Goal: Task Accomplishment & Management: Manage account settings

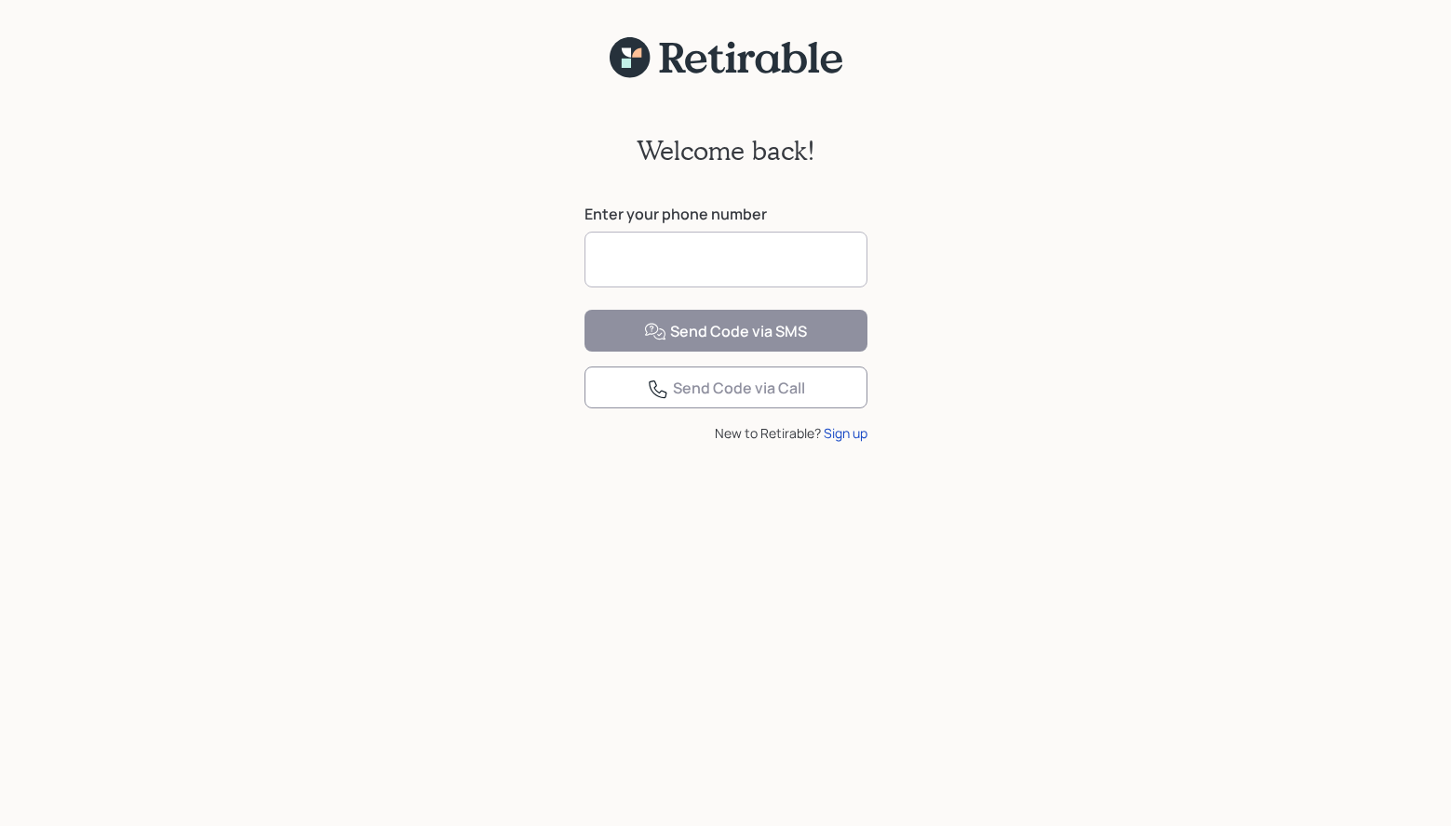
click at [637, 259] on input at bounding box center [725, 260] width 283 height 56
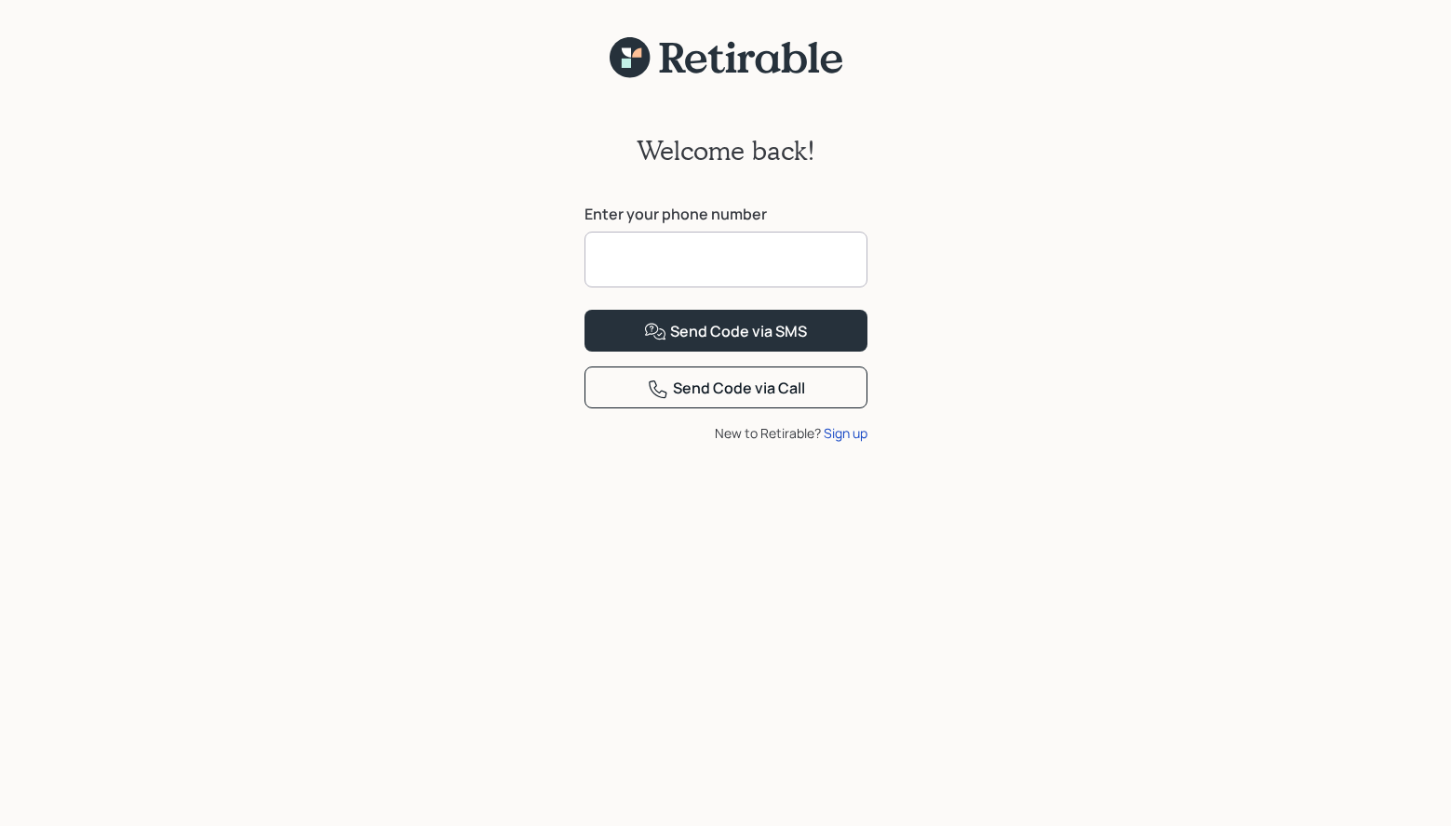
type input "**********"
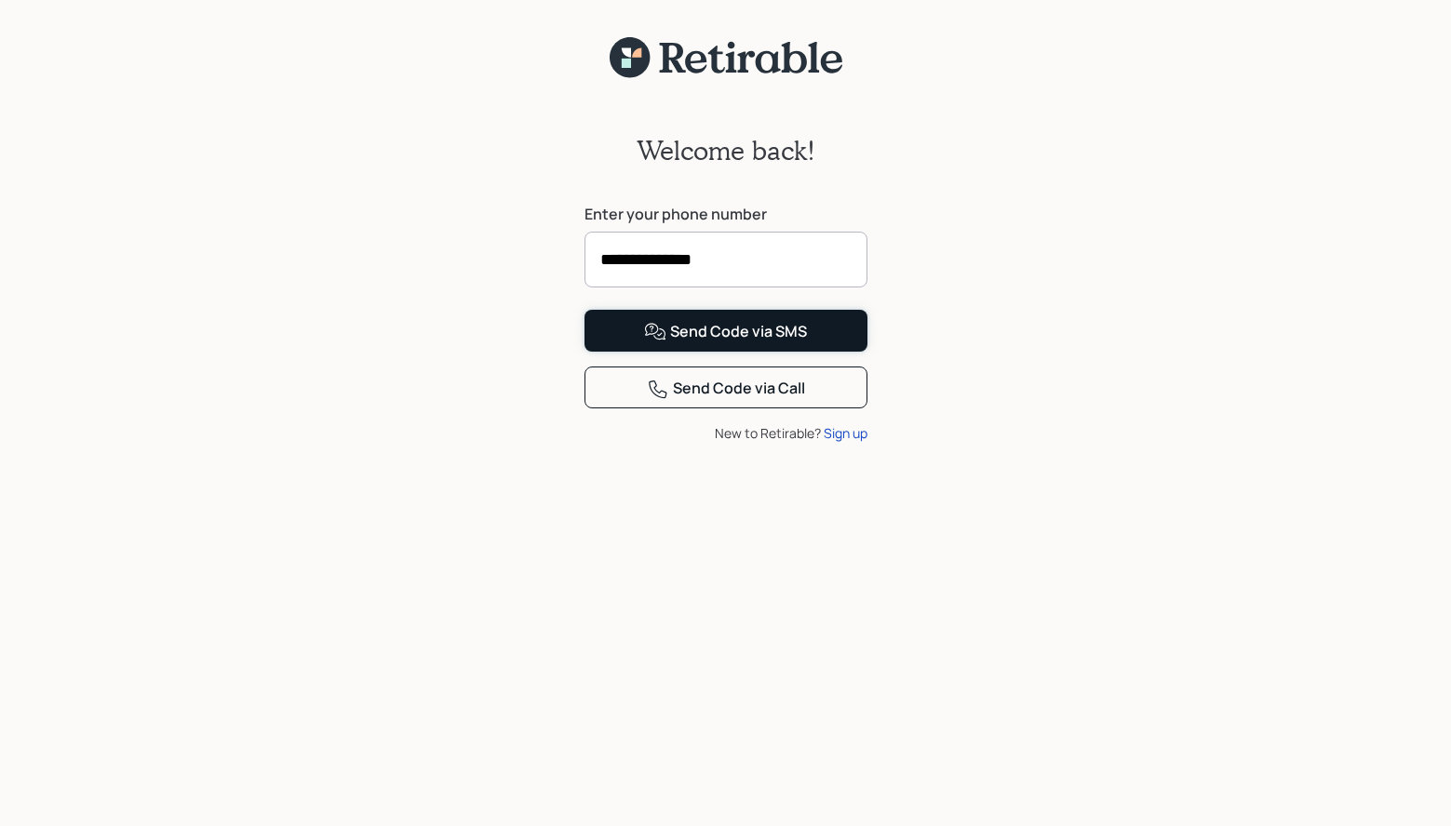
click at [689, 343] on div "Send Code via SMS" at bounding box center [725, 332] width 163 height 22
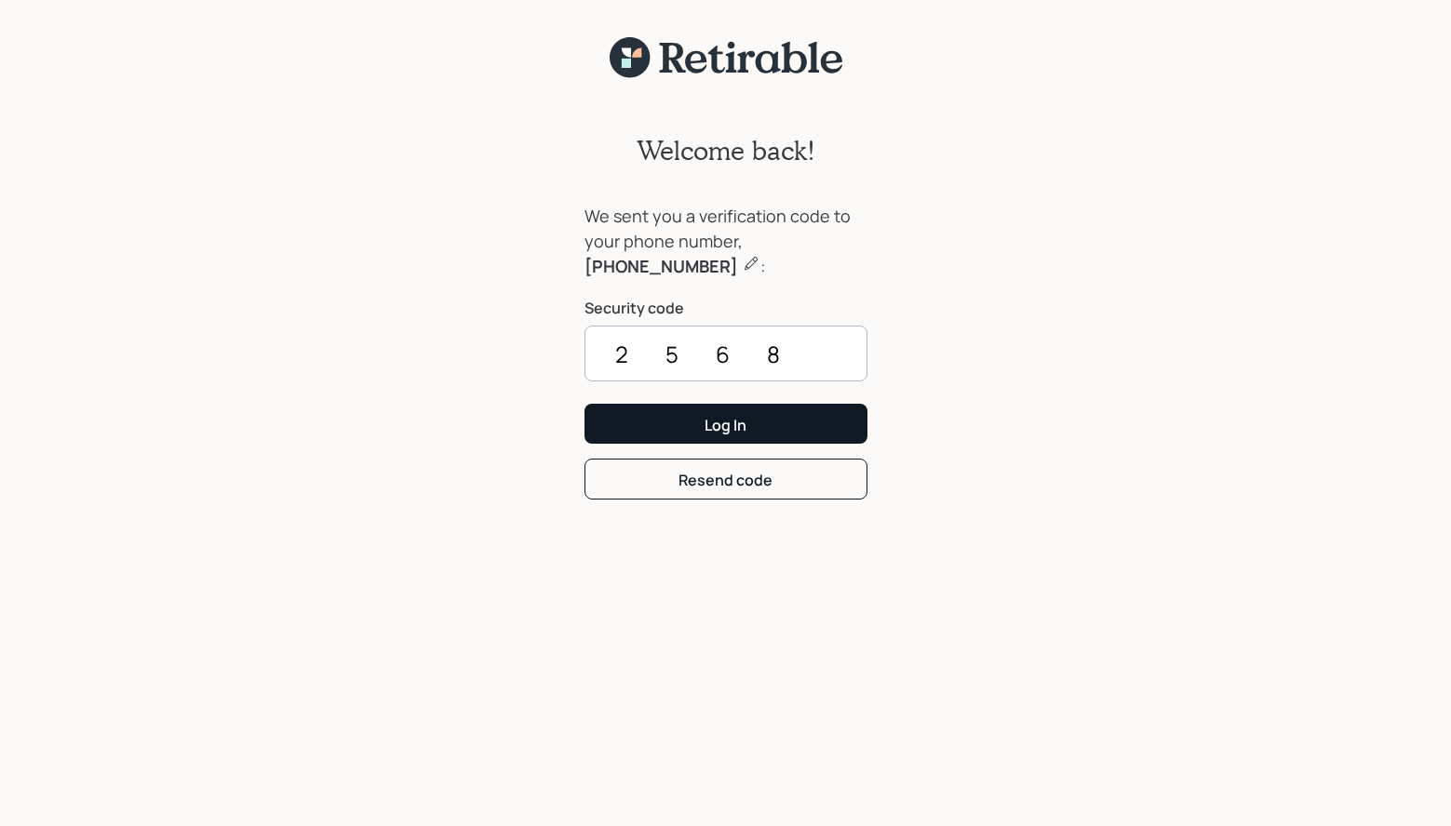
type input "2568"
click at [690, 421] on button "Log In" at bounding box center [725, 424] width 283 height 40
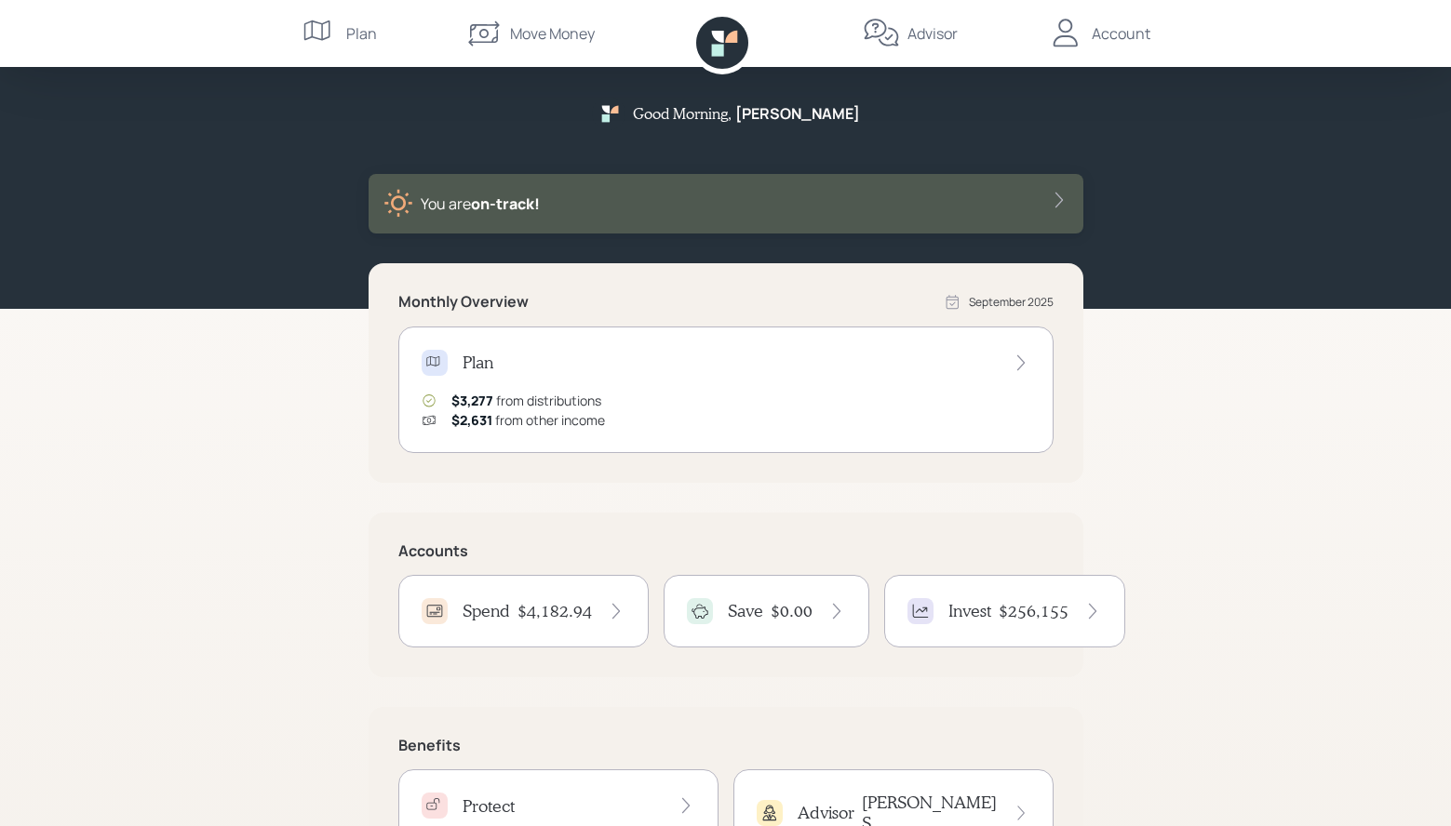
click at [504, 620] on h4 "Spend" at bounding box center [485, 611] width 47 height 20
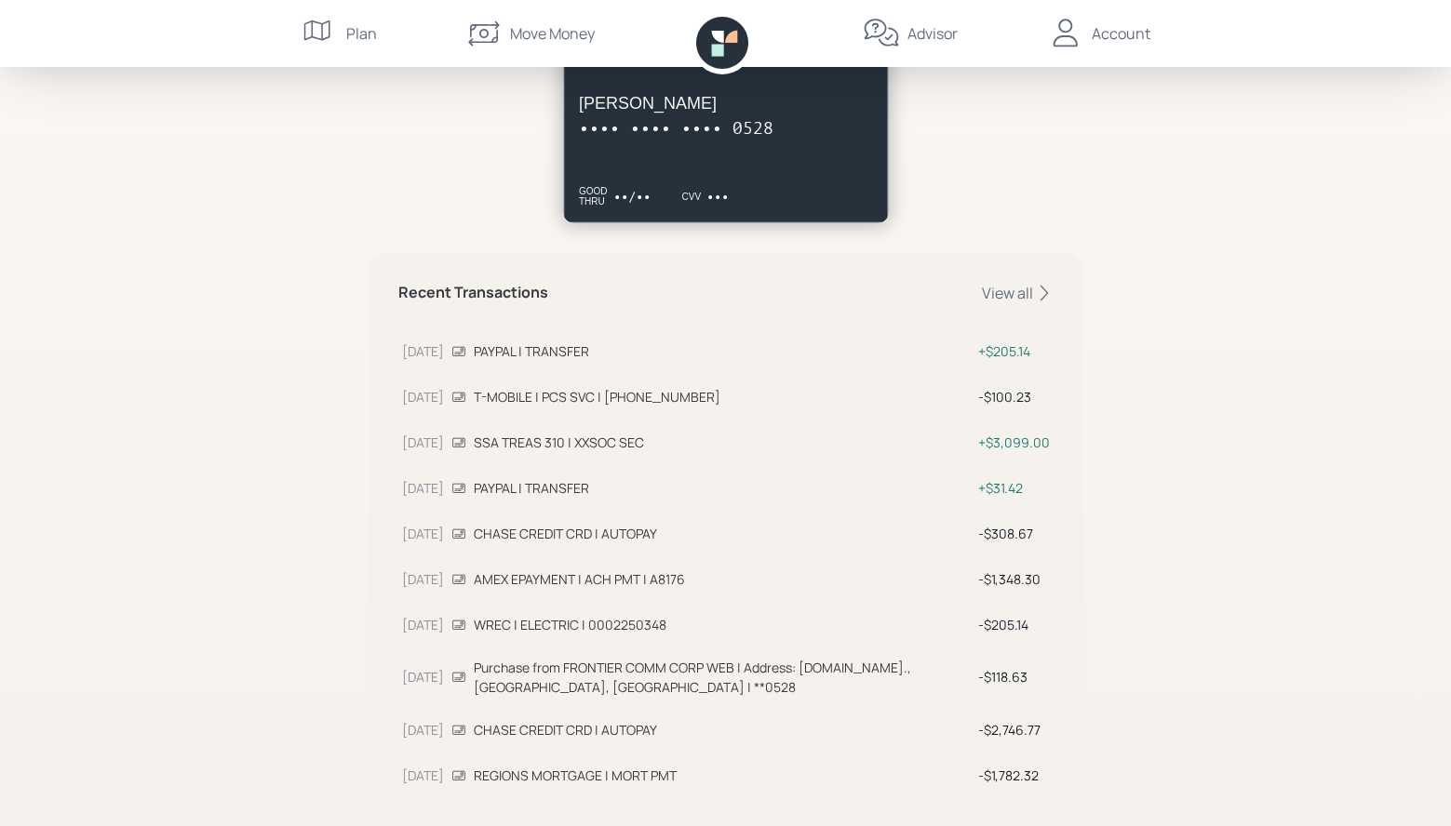
scroll to position [448, 0]
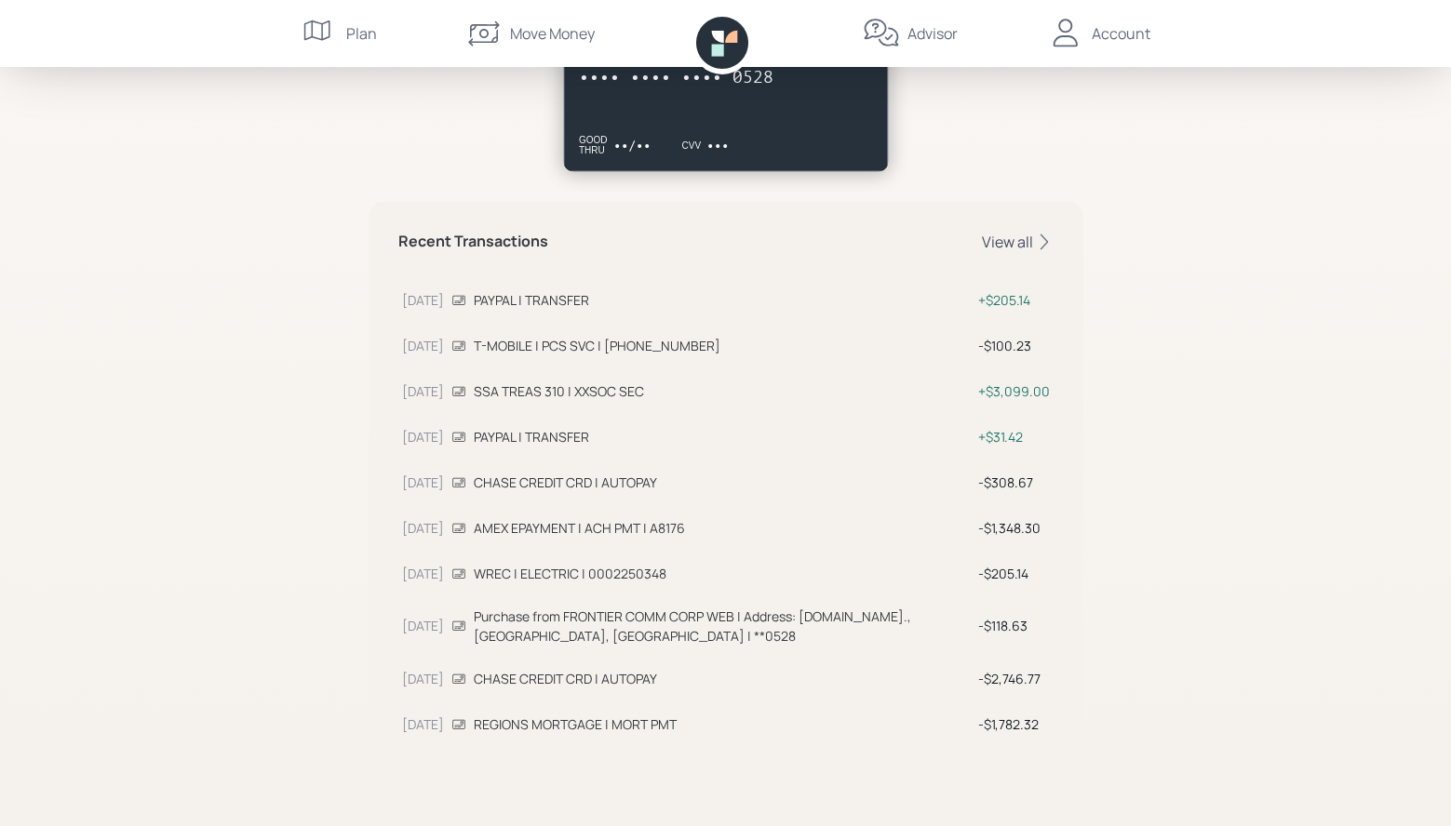
click at [1010, 247] on div "View all" at bounding box center [1018, 242] width 72 height 20
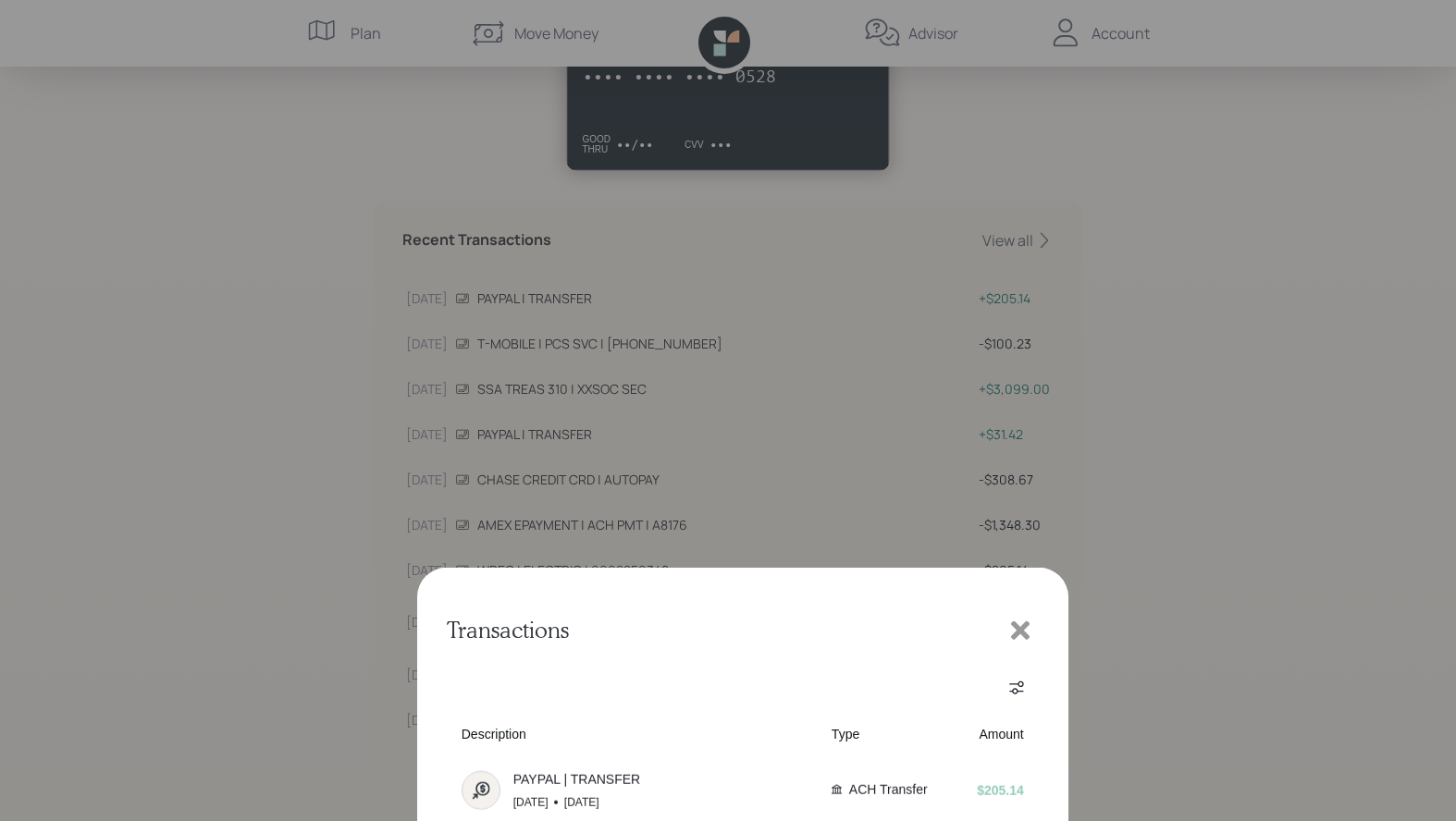
click at [744, 646] on button "2" at bounding box center [743, 643] width 30 height 30
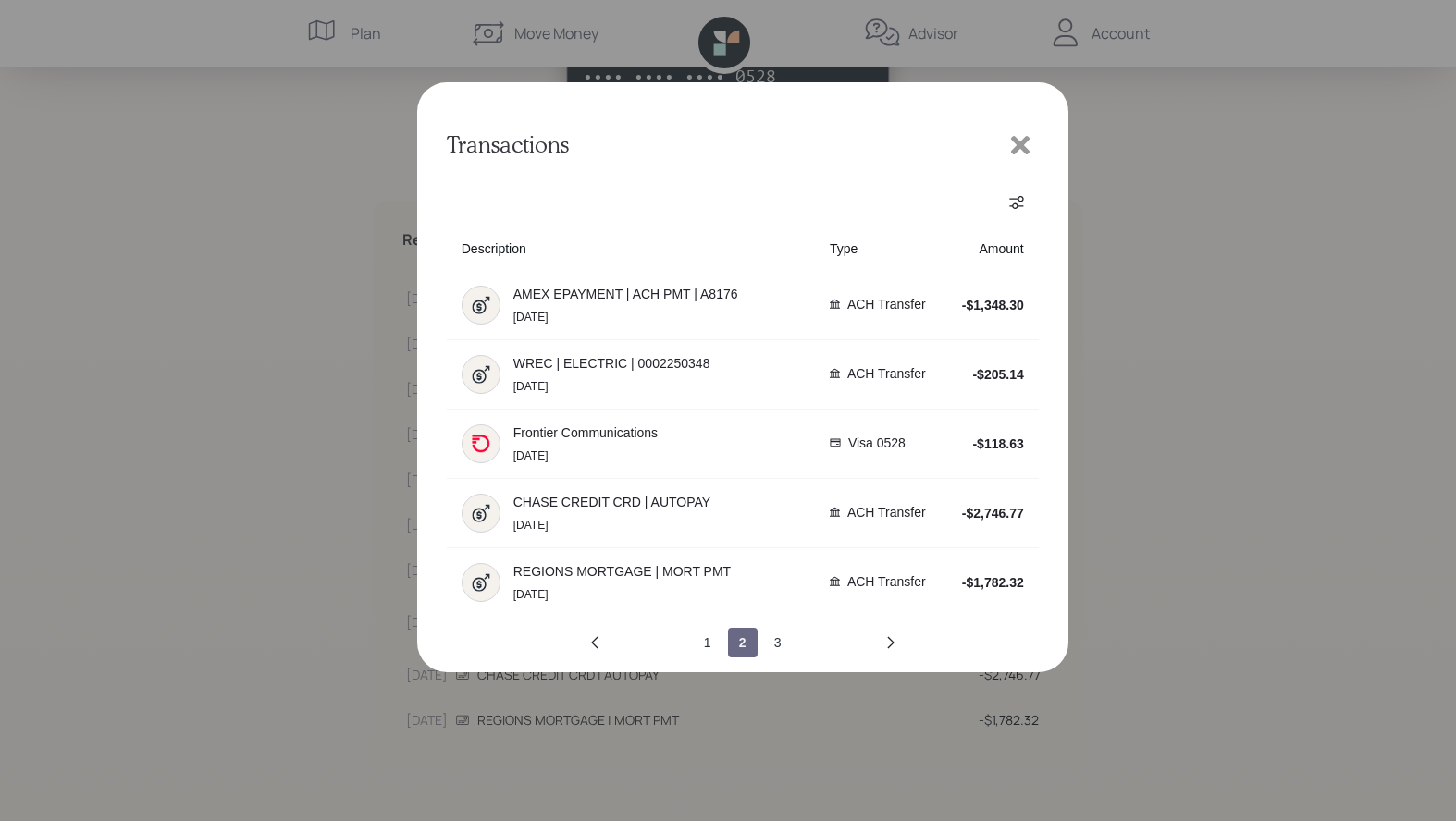
click at [744, 646] on button "2" at bounding box center [743, 643] width 30 height 30
click at [890, 639] on icon "next page" at bounding box center [890, 642] width 7 height 12
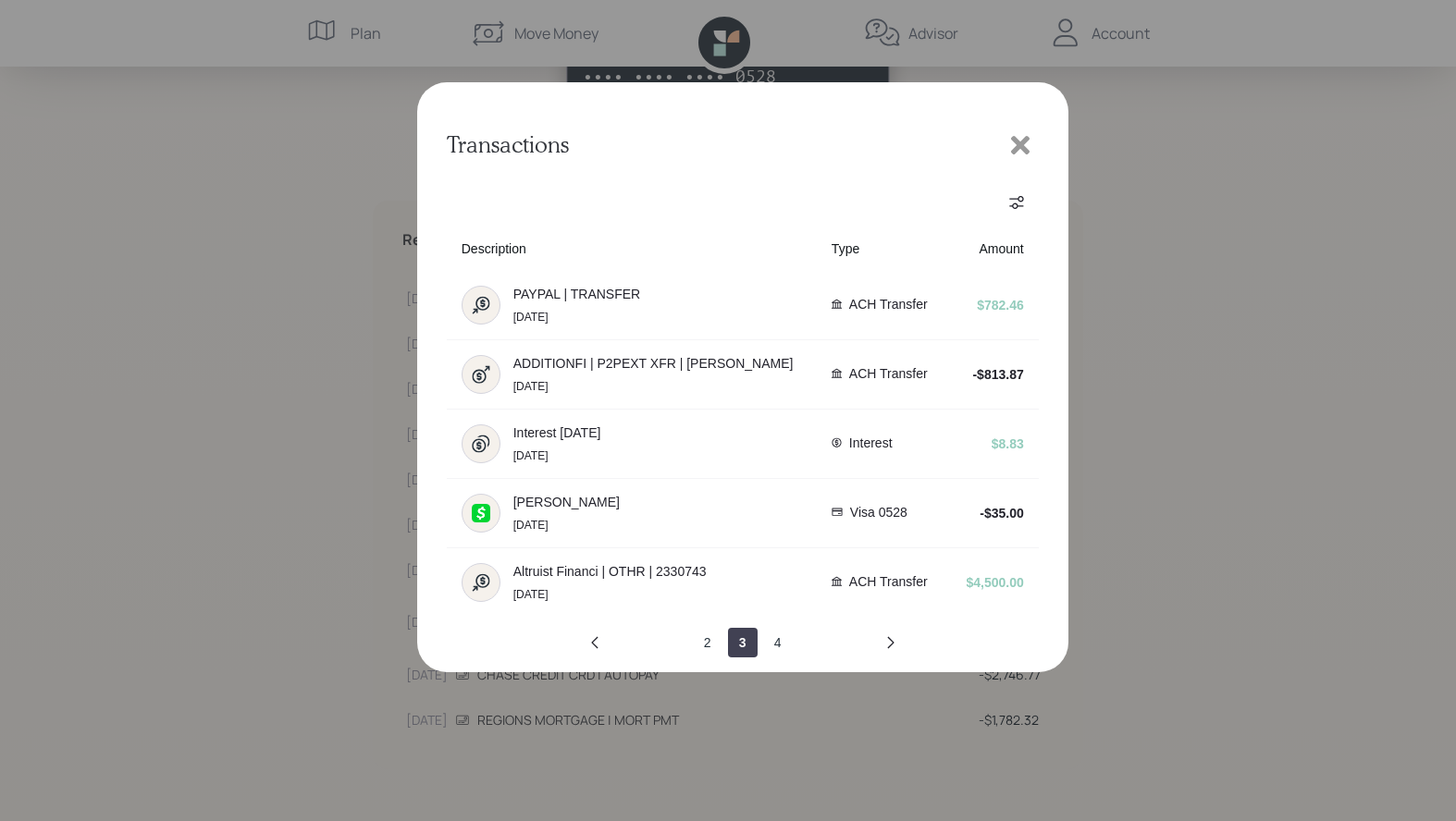
click at [888, 641] on icon "next page" at bounding box center [891, 642] width 15 height 15
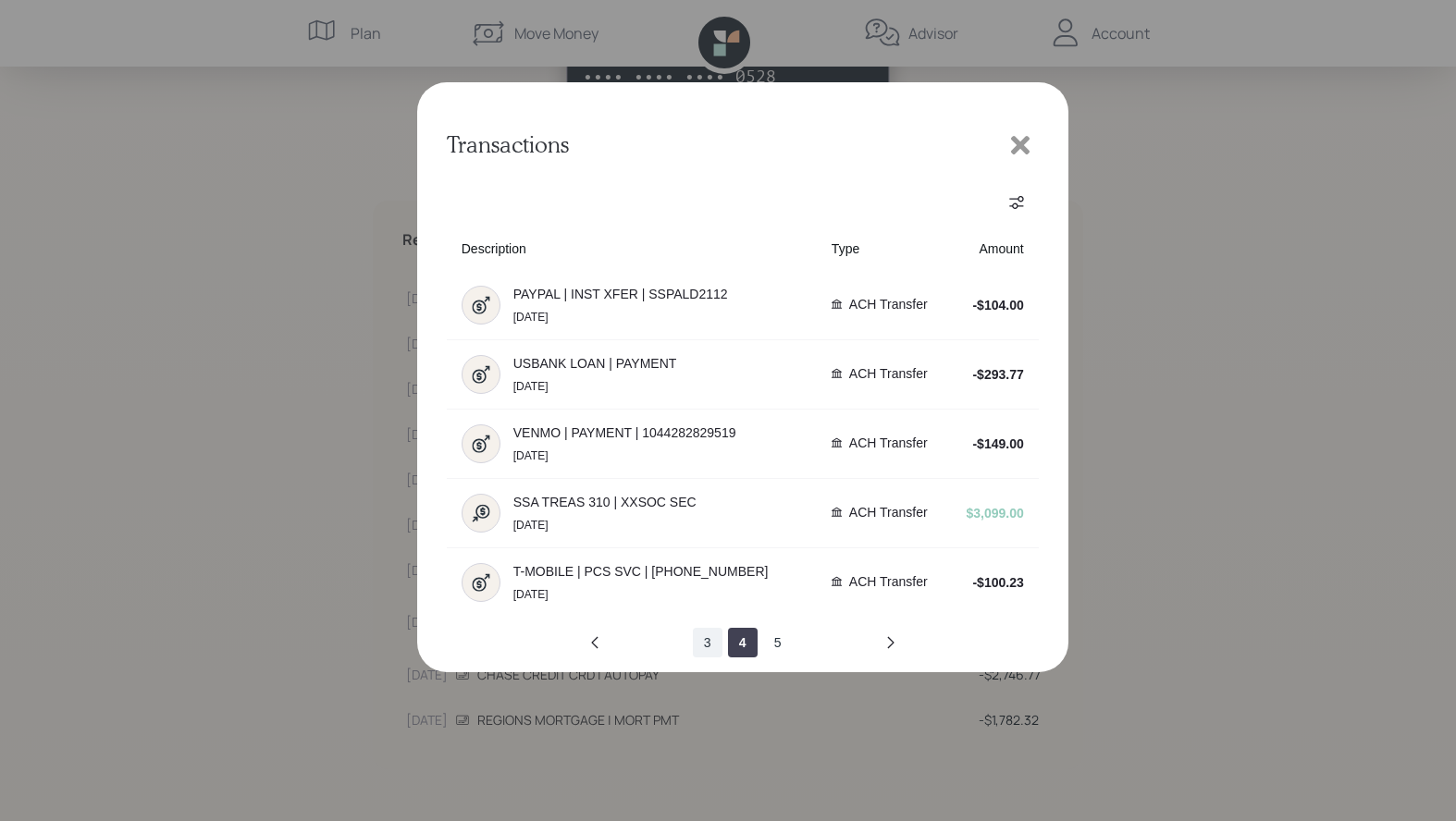
click at [711, 645] on button "3" at bounding box center [708, 643] width 30 height 30
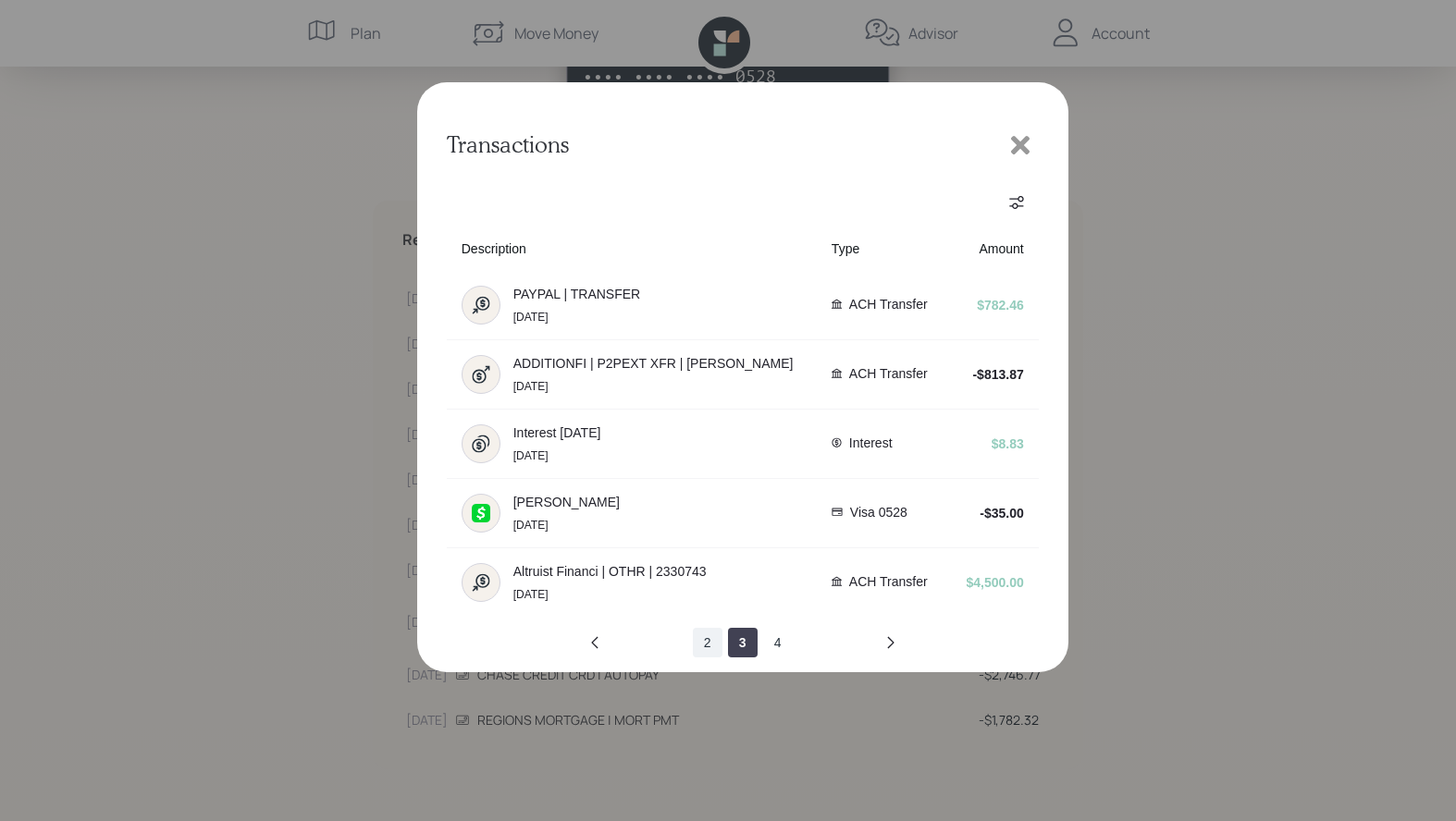
click at [710, 645] on button "2" at bounding box center [708, 643] width 30 height 30
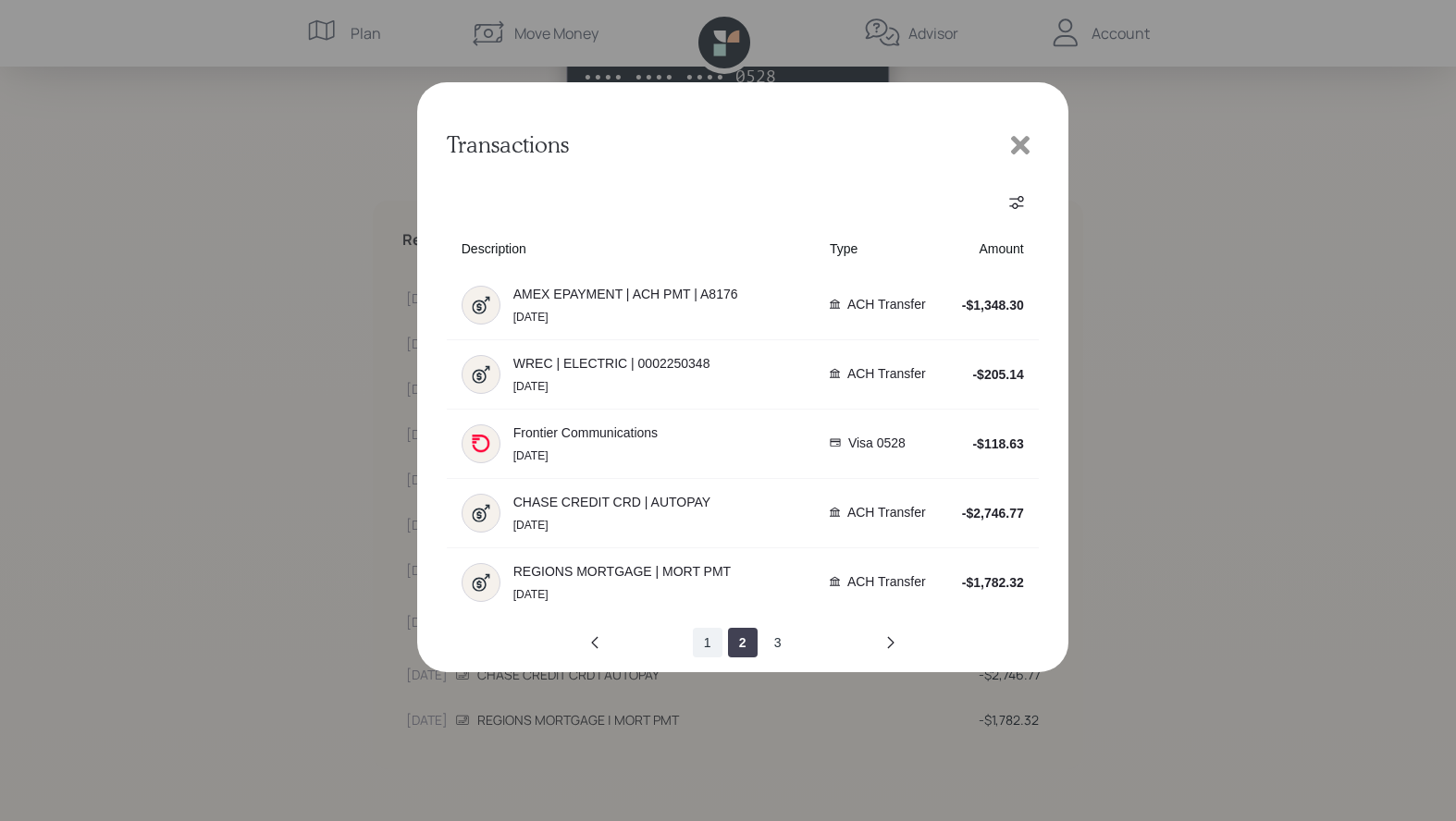
click at [707, 643] on button "1" at bounding box center [708, 643] width 30 height 30
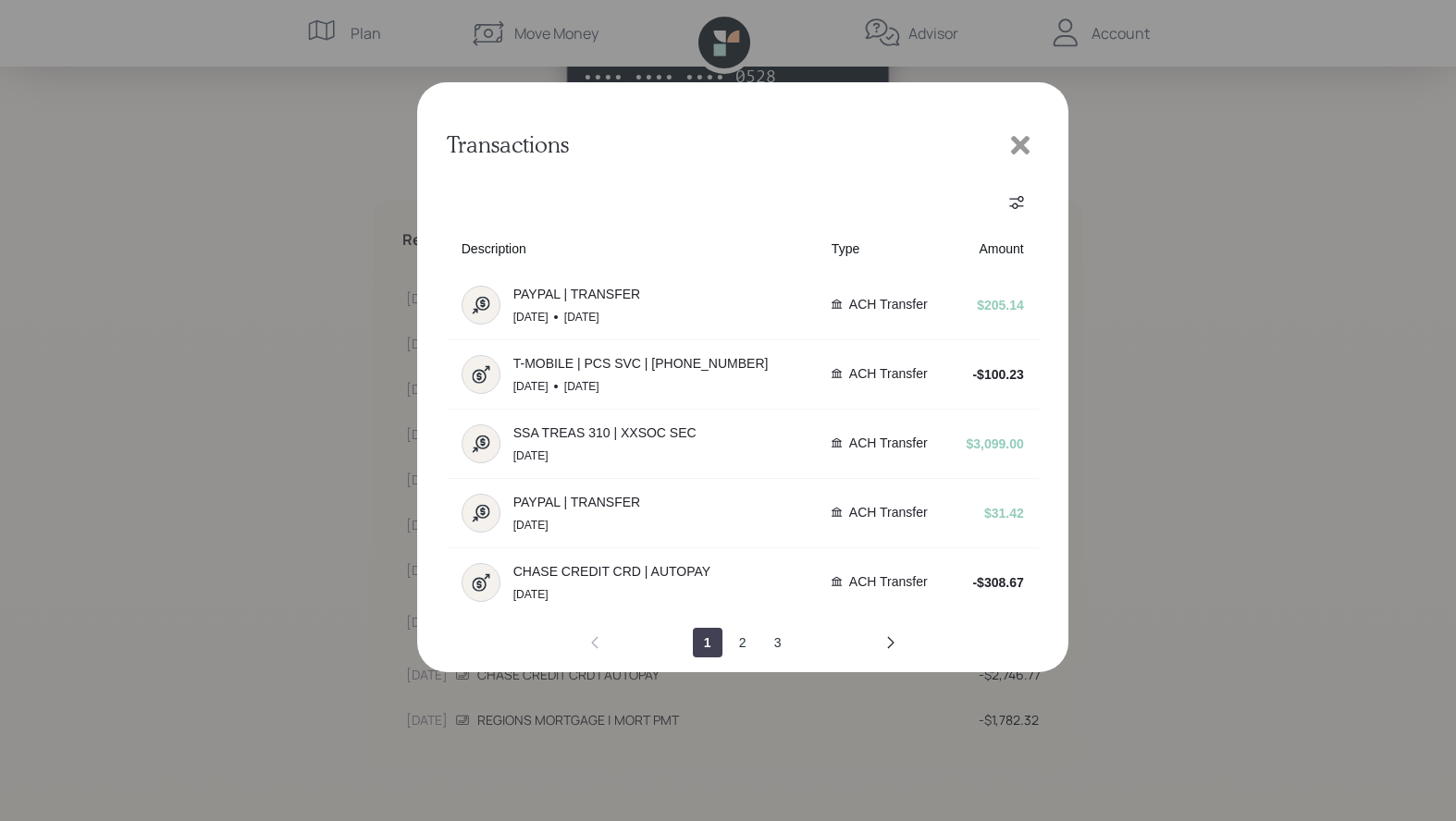
click at [1016, 148] on icon at bounding box center [1020, 145] width 19 height 19
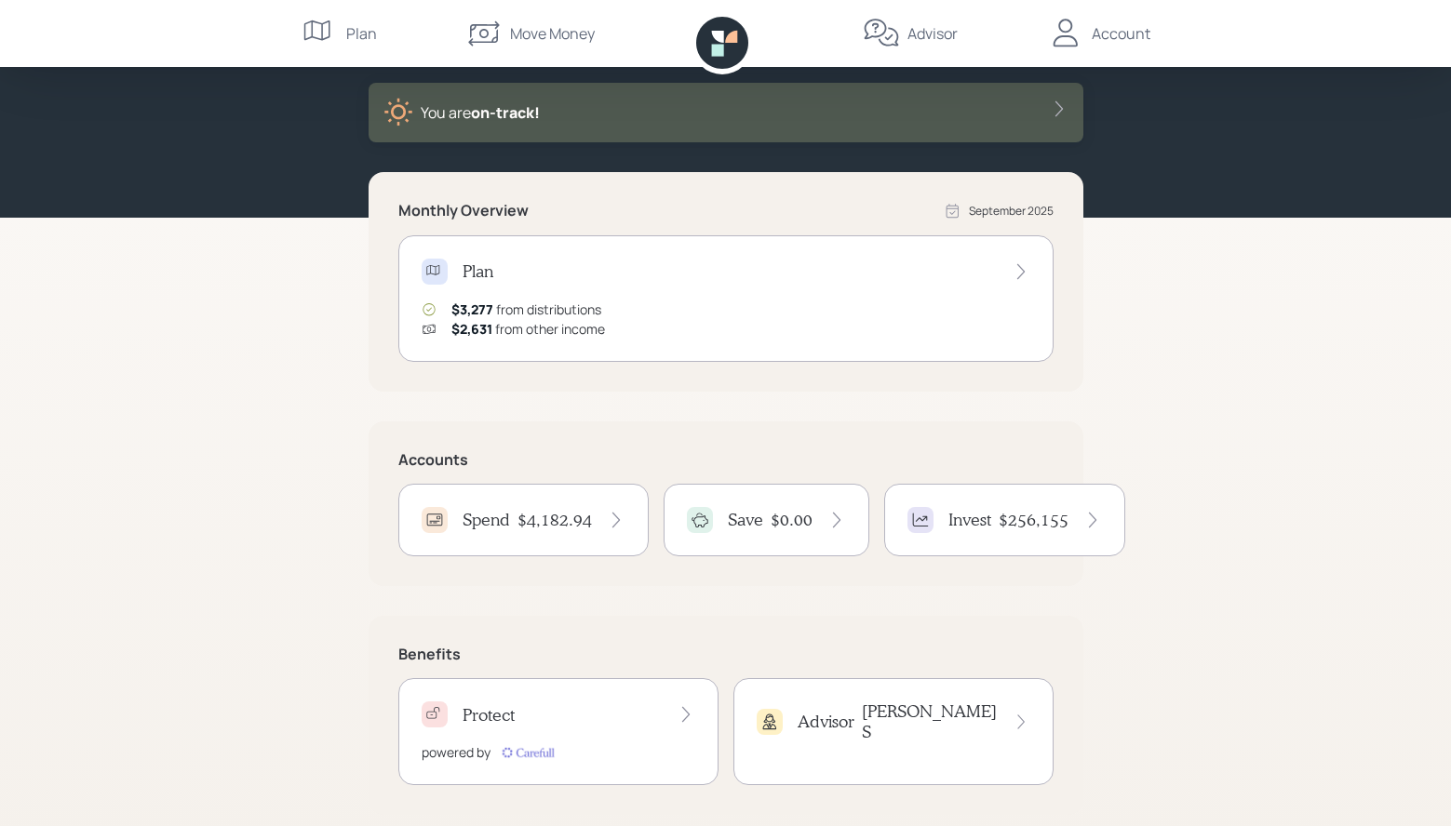
scroll to position [110, 0]
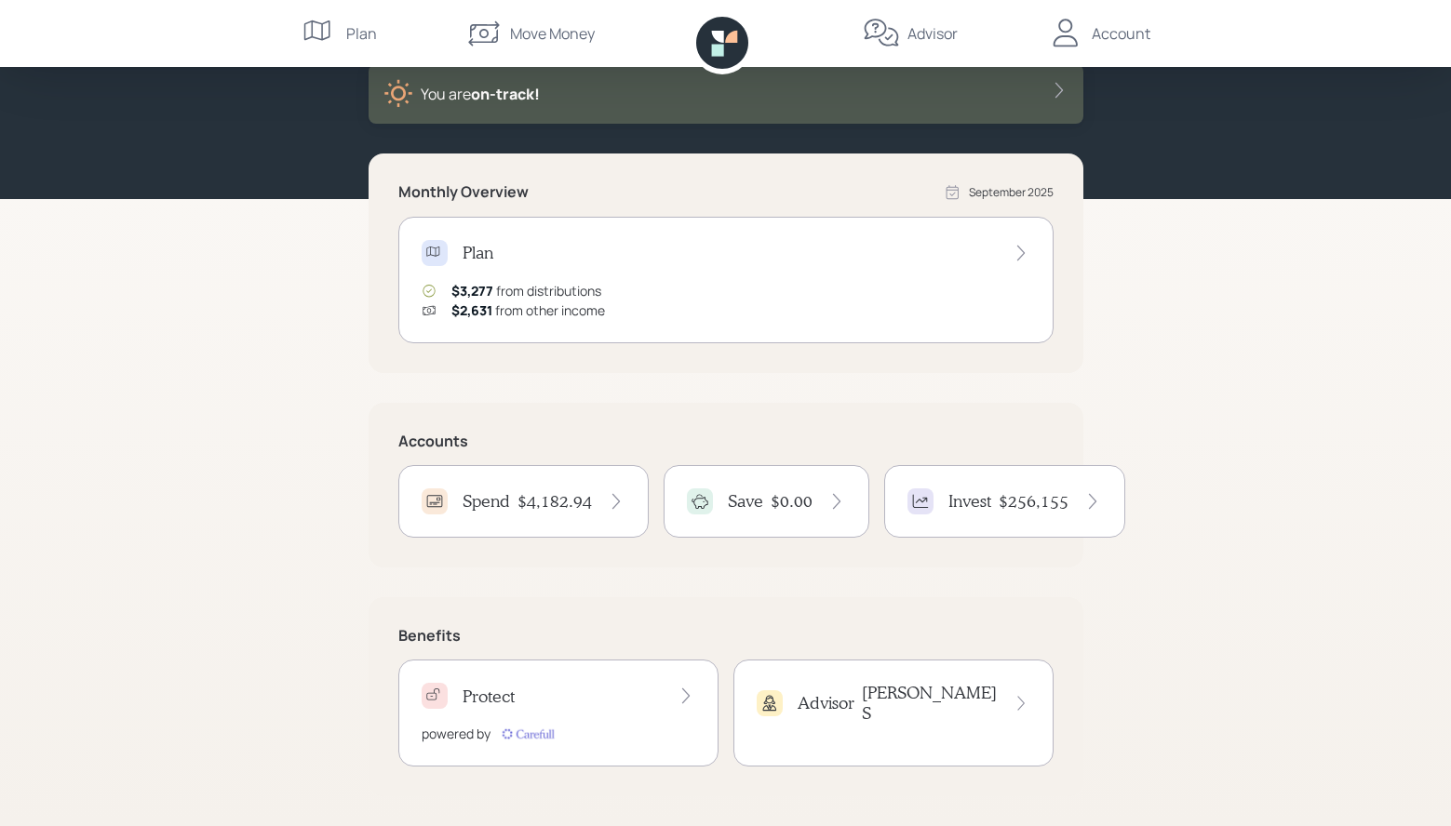
click at [1110, 35] on div "Account" at bounding box center [1120, 33] width 59 height 22
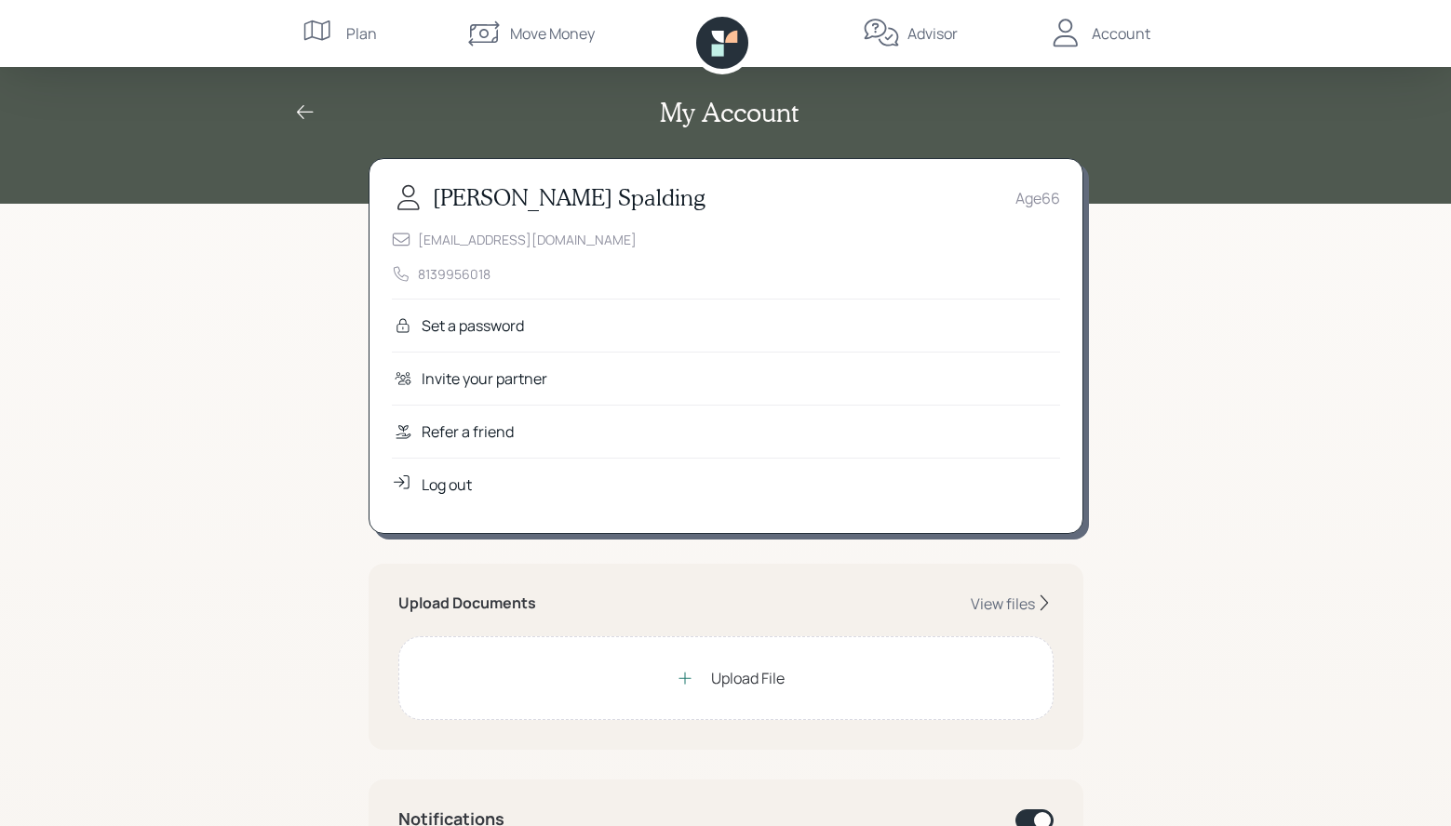
click at [724, 47] on icon at bounding box center [722, 43] width 52 height 52
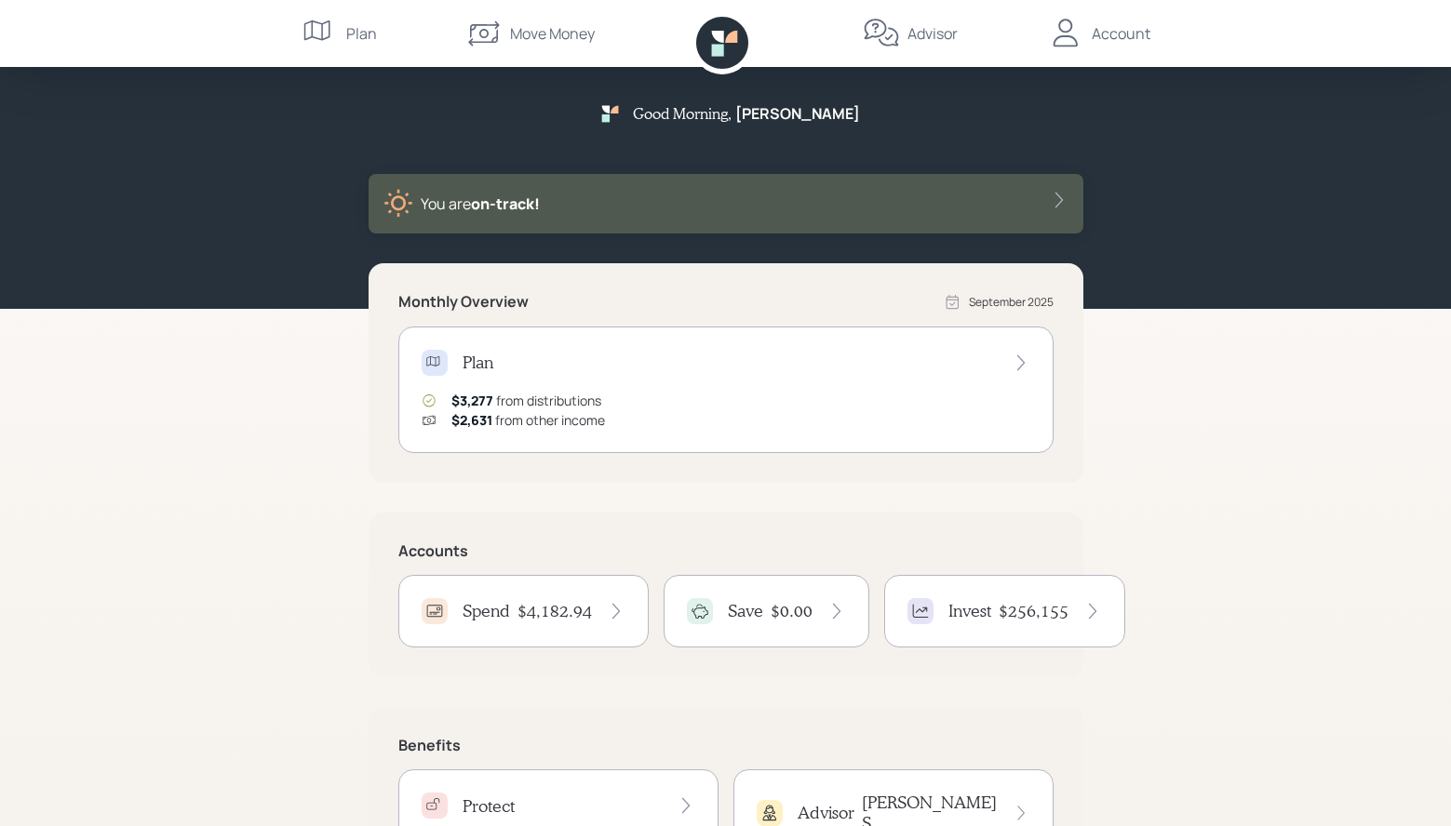
click at [538, 604] on h4 "$4,182.94" at bounding box center [554, 611] width 74 height 20
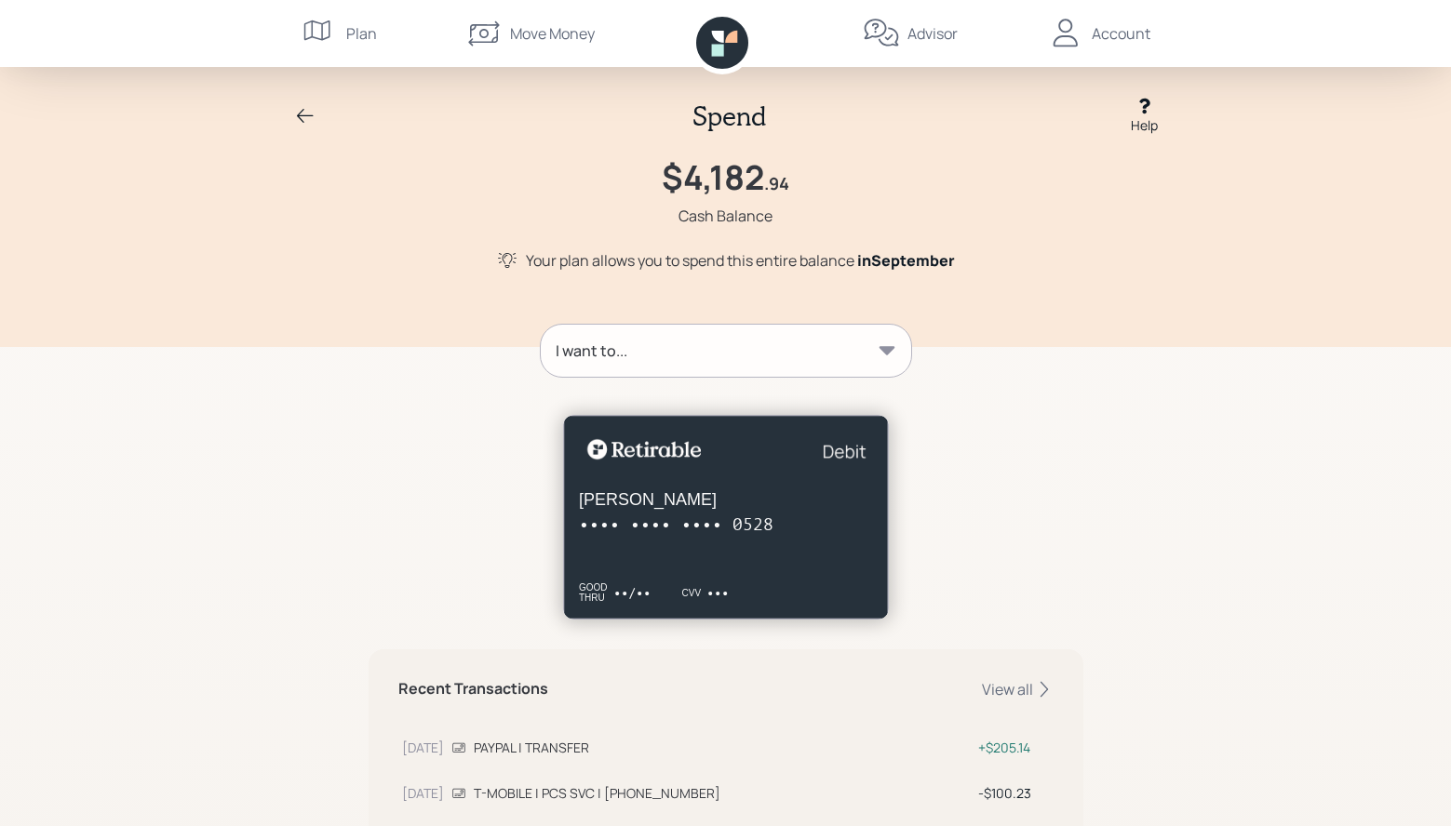
click at [889, 354] on icon at bounding box center [886, 350] width 19 height 19
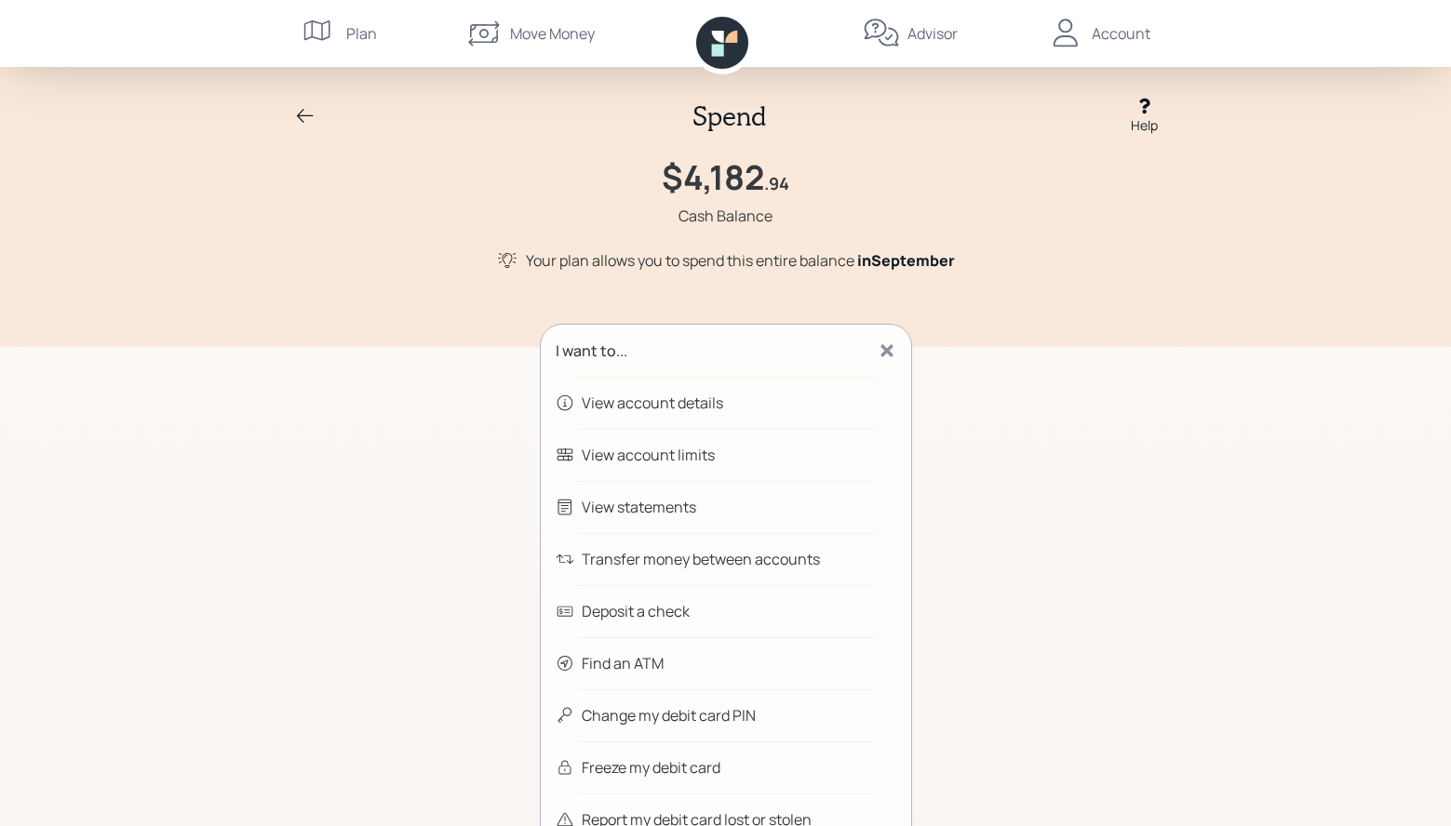
click at [657, 409] on div "View account details" at bounding box center [652, 403] width 141 height 22
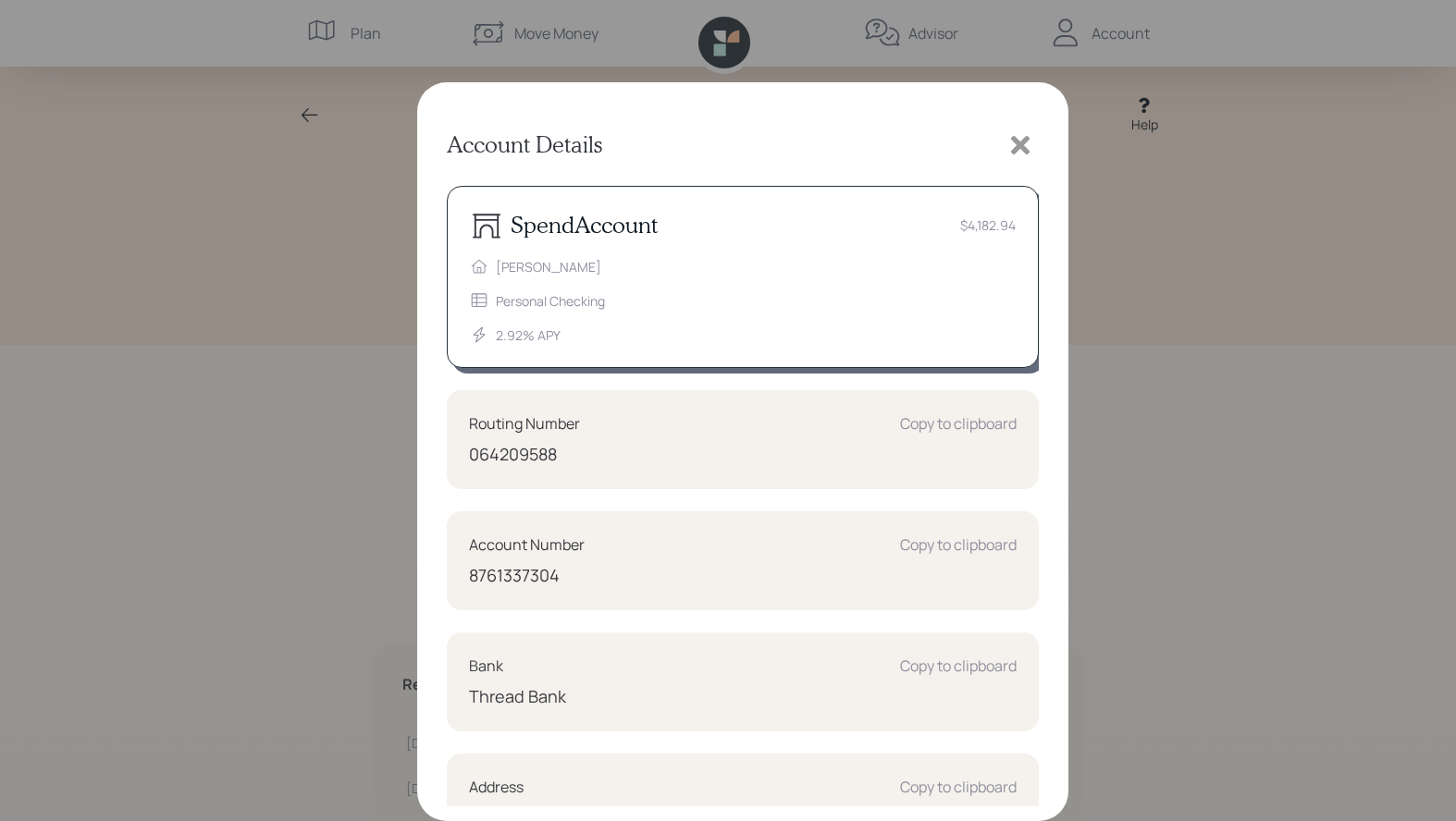
click at [521, 451] on div "064209588" at bounding box center [743, 454] width 548 height 25
click at [931, 550] on div "Copy to clipboard" at bounding box center [958, 545] width 116 height 22
